Goal: Information Seeking & Learning: Learn about a topic

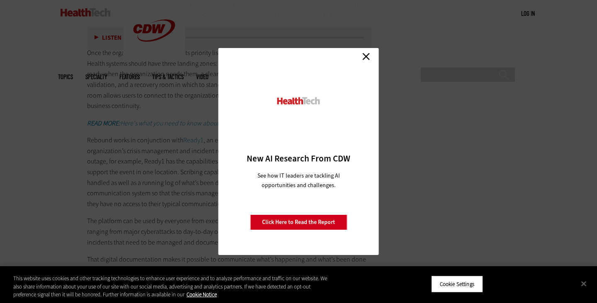
scroll to position [1719, 0]
click at [373, 56] on div "Close New AI Research From CDW See how IT leaders are tackling AI opportunities…" at bounding box center [298, 151] width 160 height 207
click at [366, 57] on link "Close" at bounding box center [366, 56] width 12 height 12
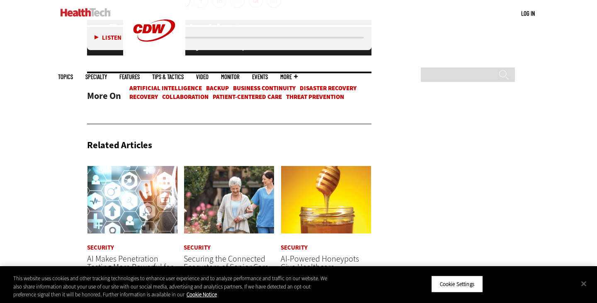
scroll to position [2220, 0]
click at [270, 84] on link "Business Continuity" at bounding box center [264, 88] width 63 height 8
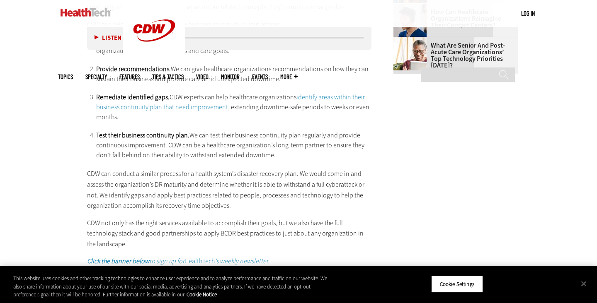
scroll to position [1249, 0]
click at [339, 98] on link "identify areas within their business continuity plan that need improvement" at bounding box center [230, 103] width 269 height 19
click at [184, 74] on link "Tips & Tactics" at bounding box center [167, 77] width 31 height 6
